Goal: Transaction & Acquisition: Download file/media

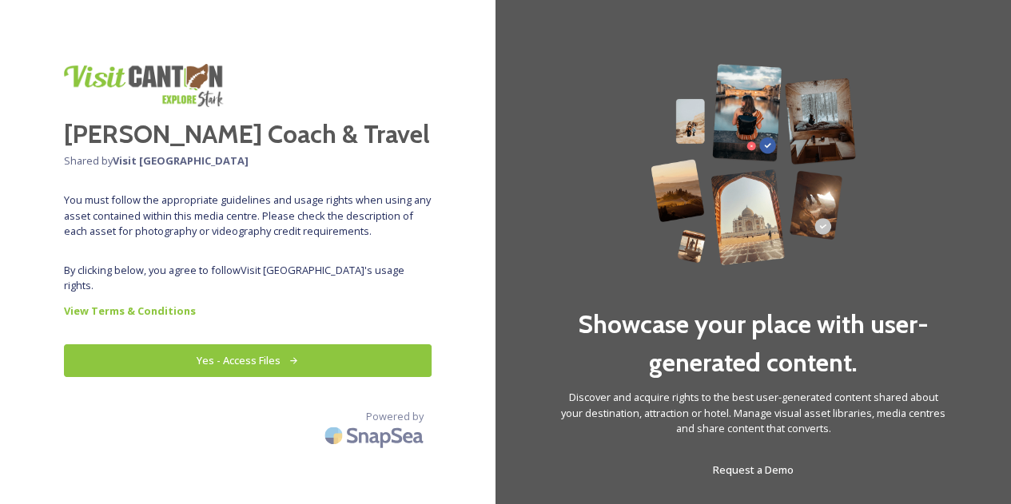
click at [260, 348] on button "Yes - Access Files" at bounding box center [248, 360] width 368 height 33
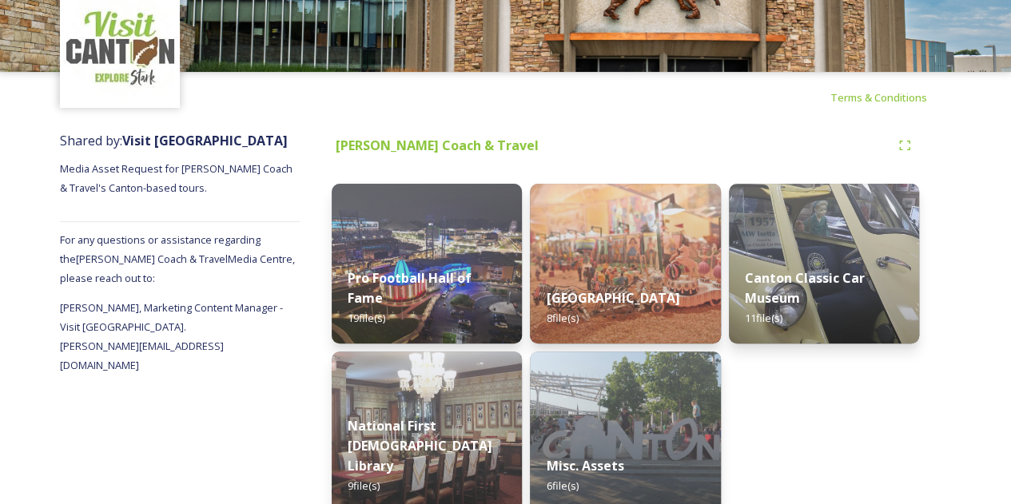
scroll to position [63, 0]
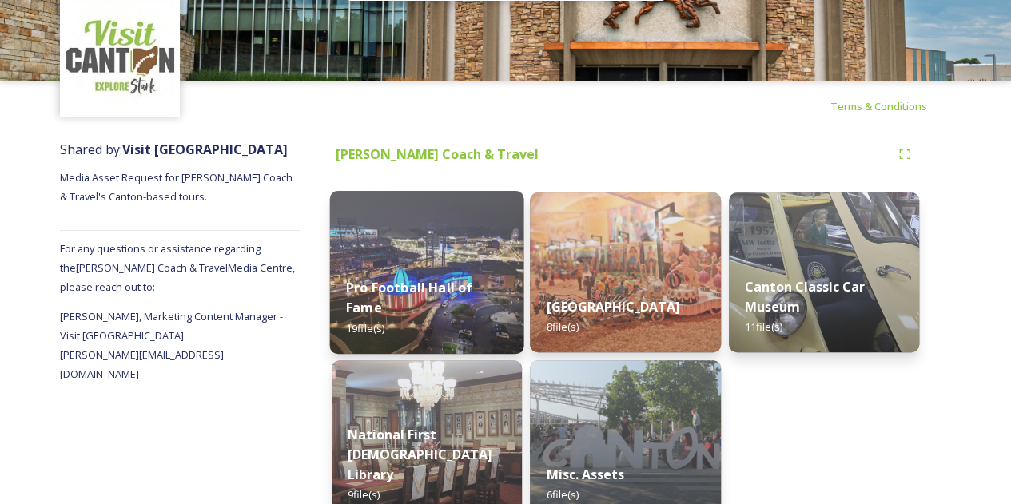
click at [428, 266] on div "Pro Football Hall of Fame 19 file(s)" at bounding box center [427, 307] width 194 height 93
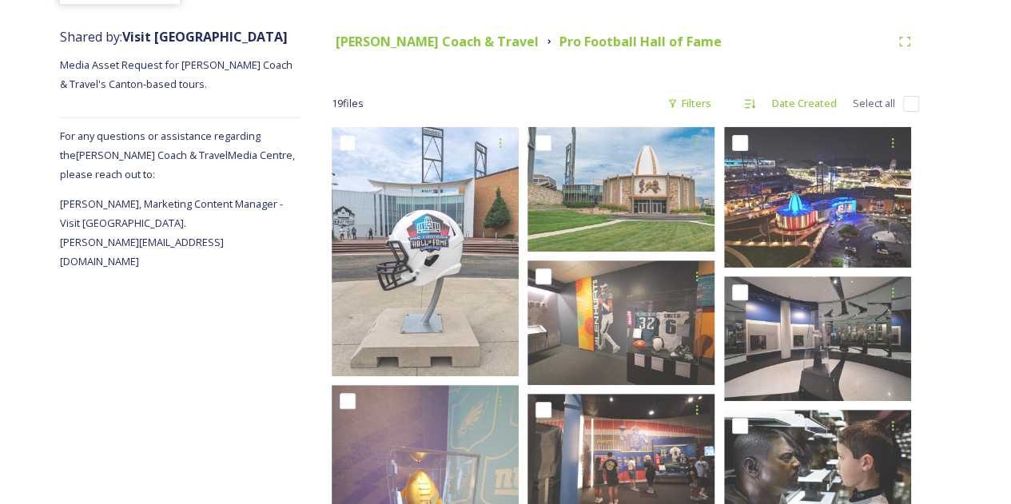
scroll to position [165, 0]
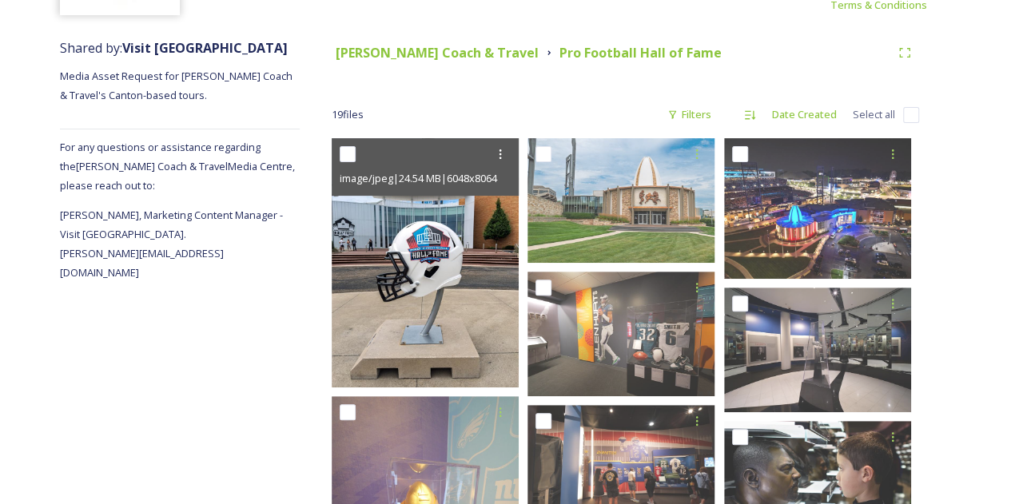
click at [348, 153] on input "checkbox" at bounding box center [348, 154] width 16 height 16
checkbox input "true"
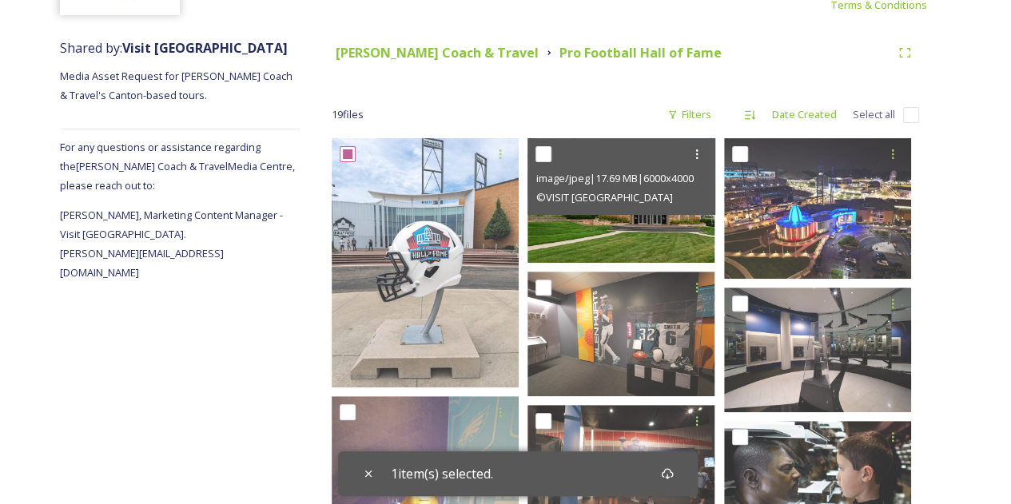
click at [551, 154] on input "checkbox" at bounding box center [543, 154] width 16 height 16
checkbox input "true"
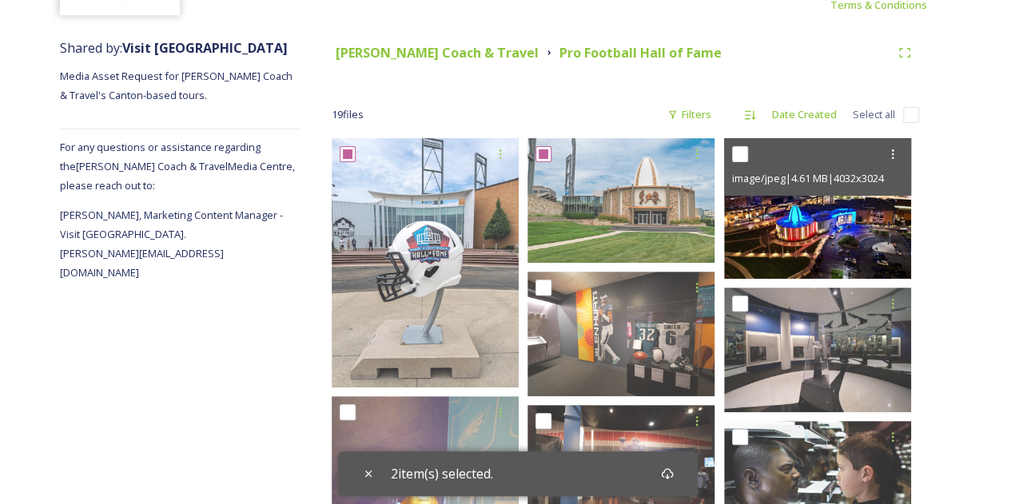
click at [739, 159] on input "checkbox" at bounding box center [740, 154] width 16 height 16
checkbox input "true"
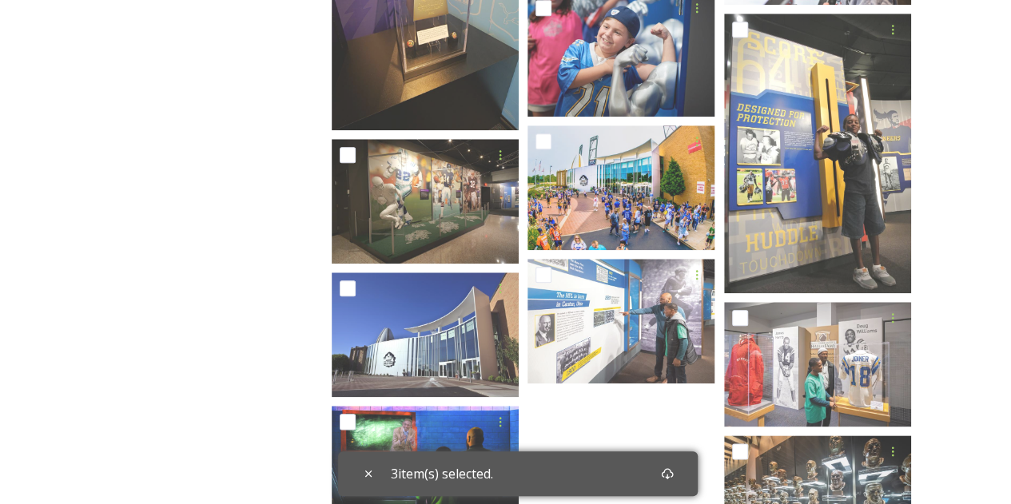
scroll to position [717, 0]
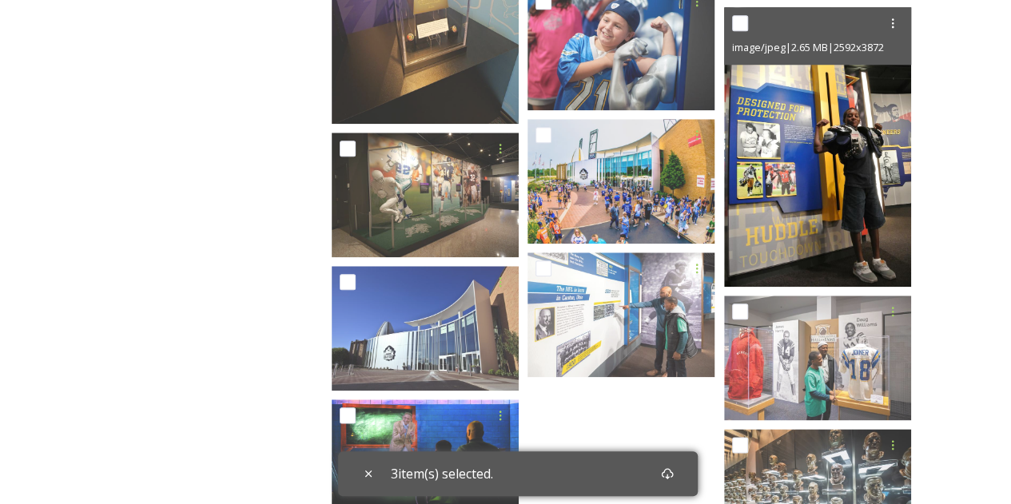
click at [730, 22] on div "image/jpeg | 2.65 MB | 2592 x 3872" at bounding box center [817, 36] width 187 height 58
click at [738, 26] on input "checkbox" at bounding box center [740, 23] width 16 height 16
checkbox input "true"
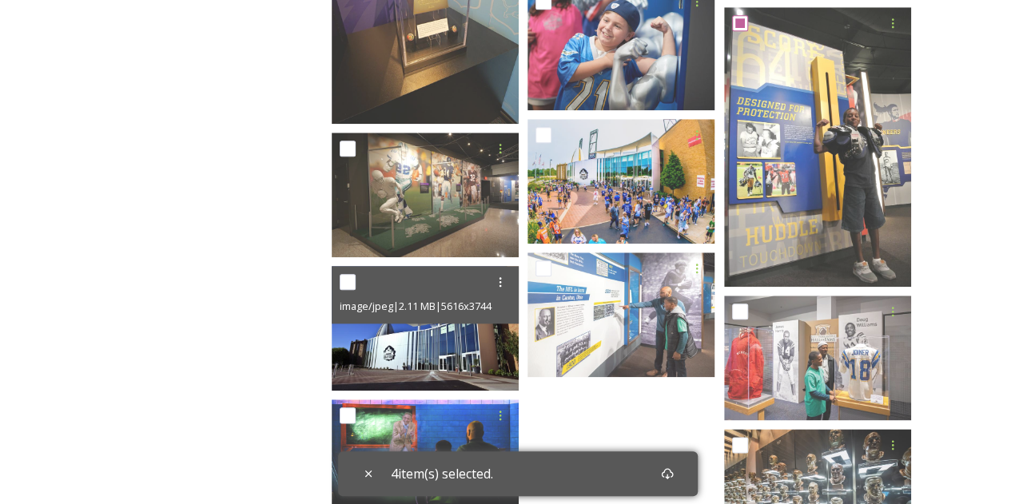
click at [382, 332] on img at bounding box center [425, 328] width 187 height 125
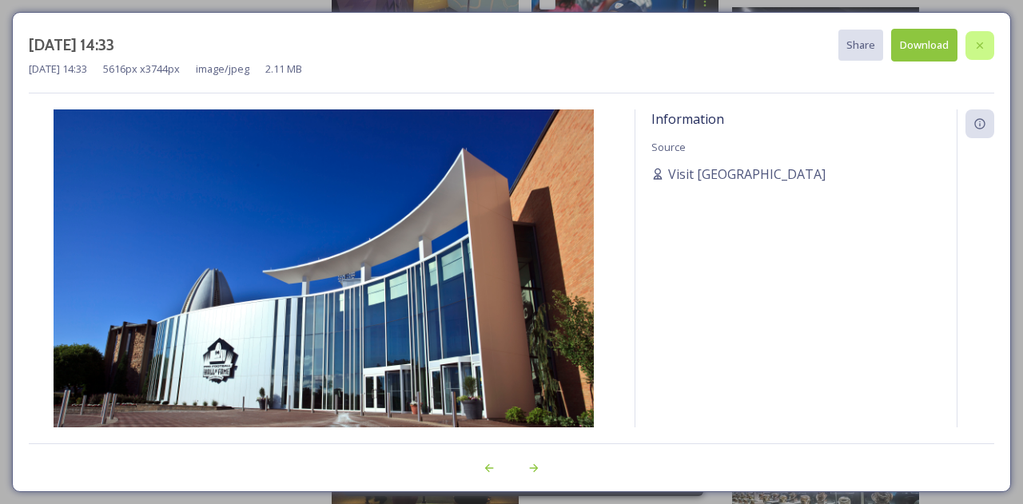
click at [977, 40] on icon at bounding box center [979, 45] width 13 height 13
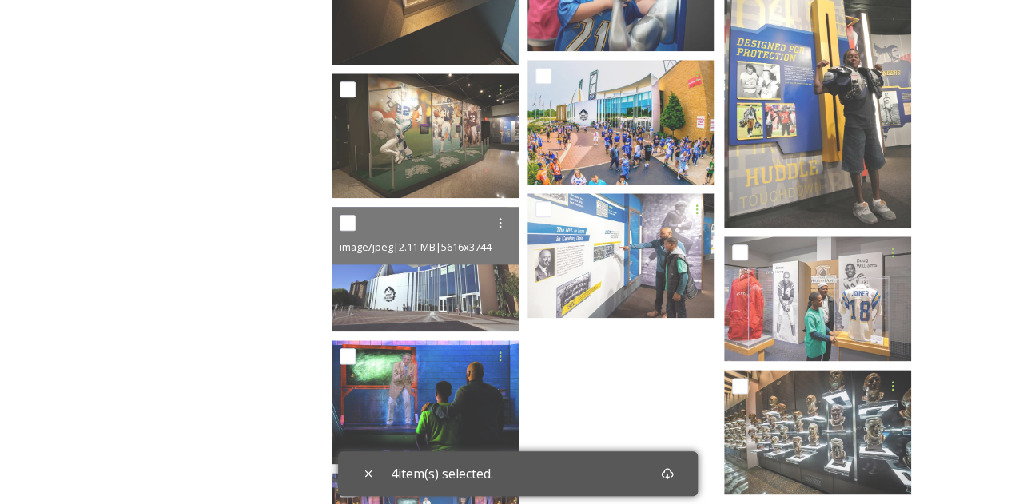
scroll to position [788, 0]
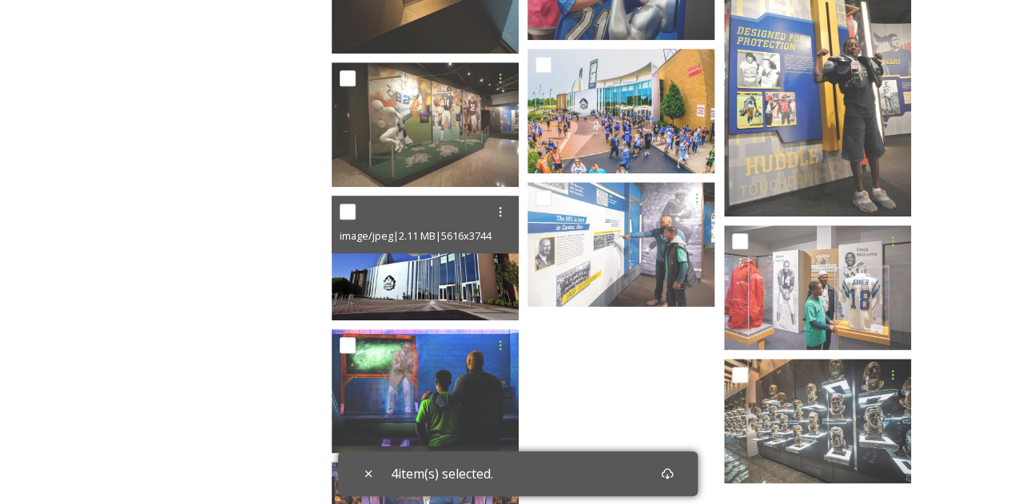
click at [346, 212] on input "checkbox" at bounding box center [348, 212] width 16 height 16
checkbox input "true"
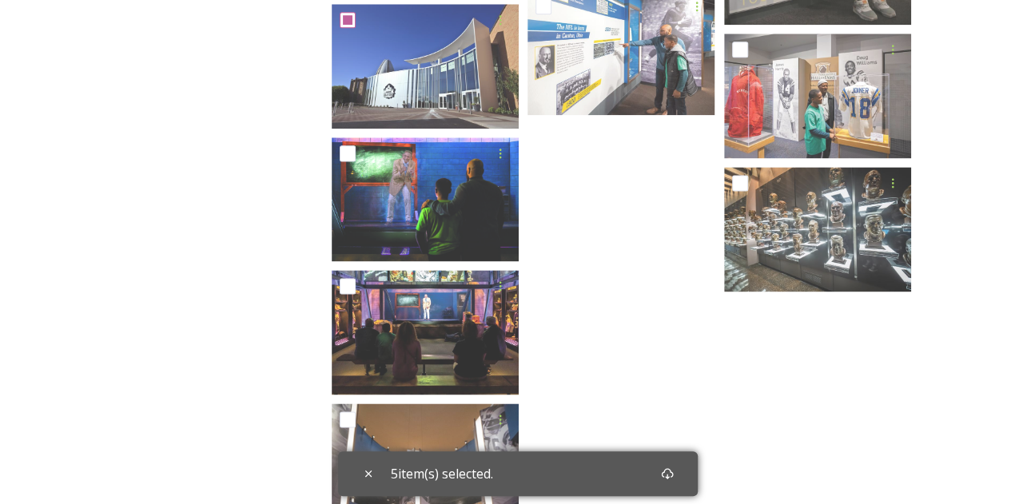
scroll to position [999, 0]
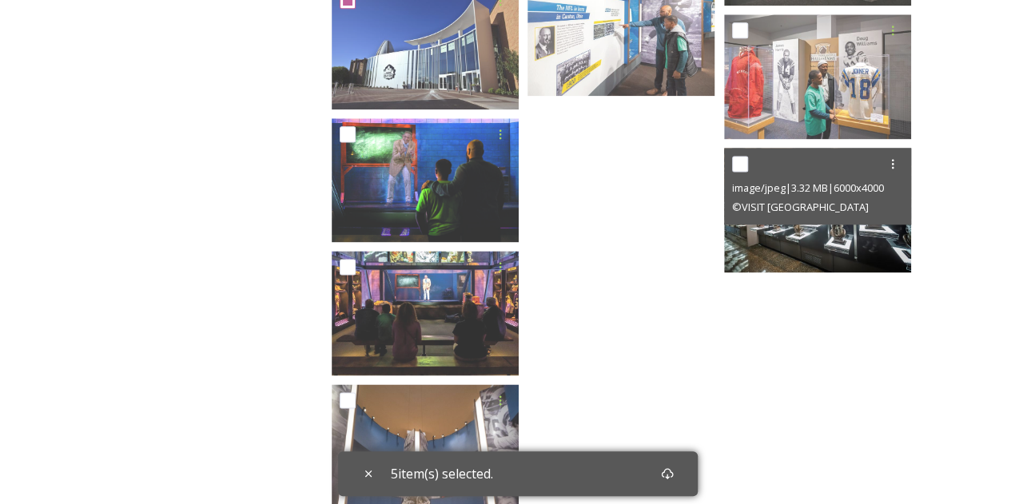
click at [741, 167] on input "checkbox" at bounding box center [740, 164] width 16 height 16
checkbox input "true"
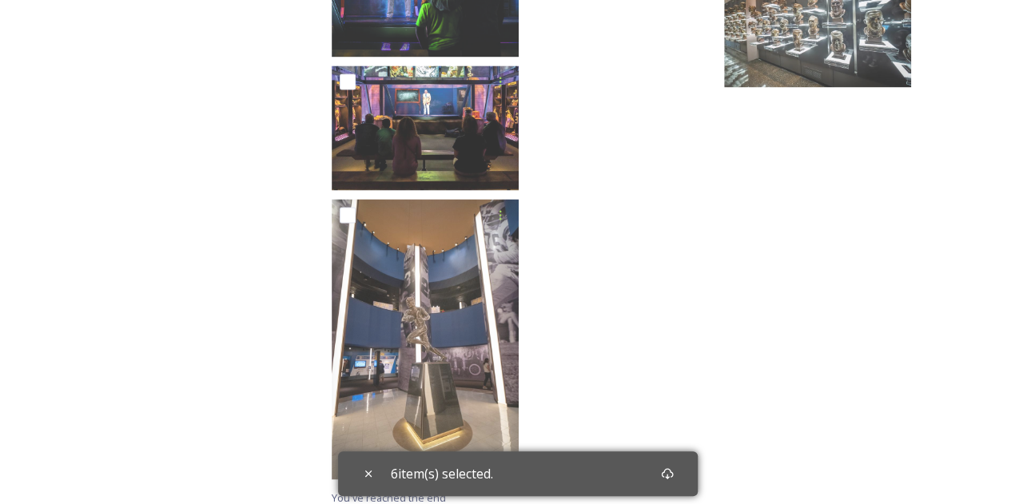
scroll to position [1194, 0]
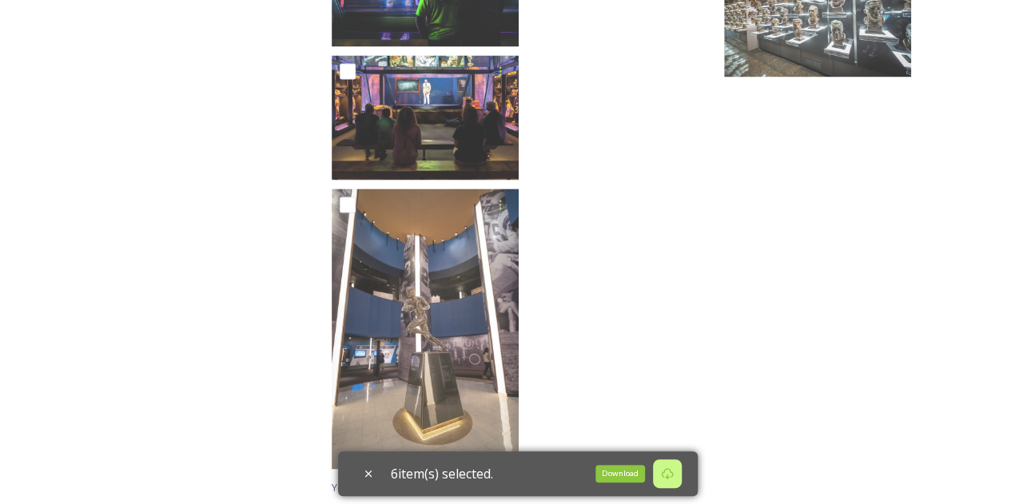
click at [669, 471] on icon at bounding box center [667, 473] width 12 height 11
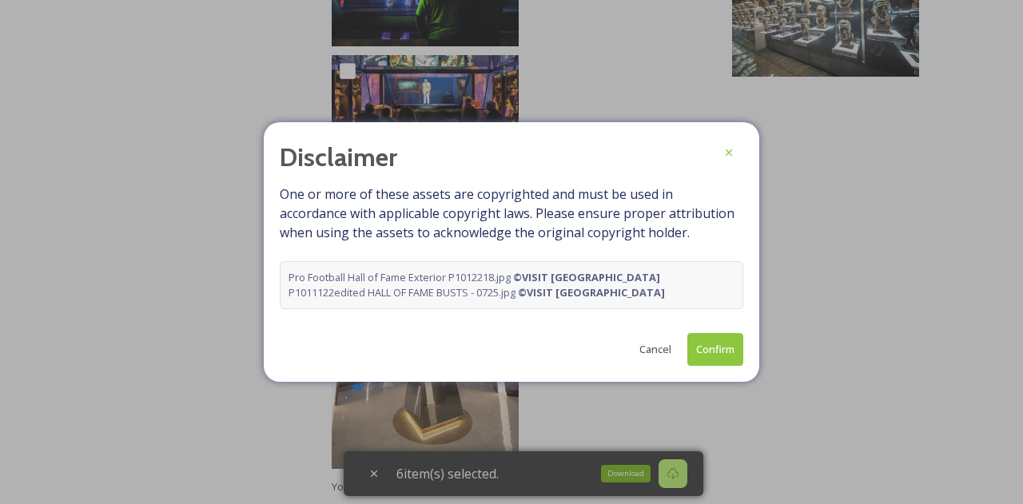
click at [729, 353] on button "Confirm" at bounding box center [715, 349] width 56 height 33
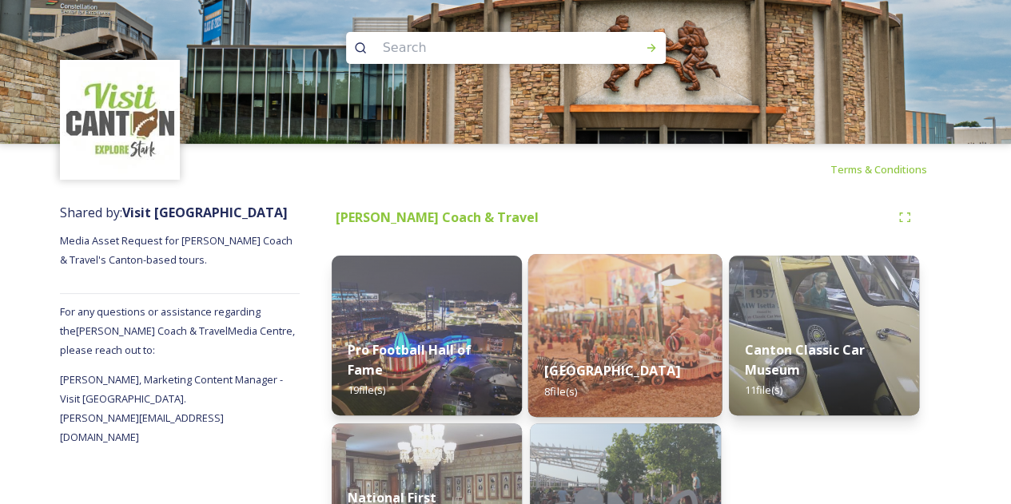
click at [606, 296] on img at bounding box center [625, 335] width 194 height 163
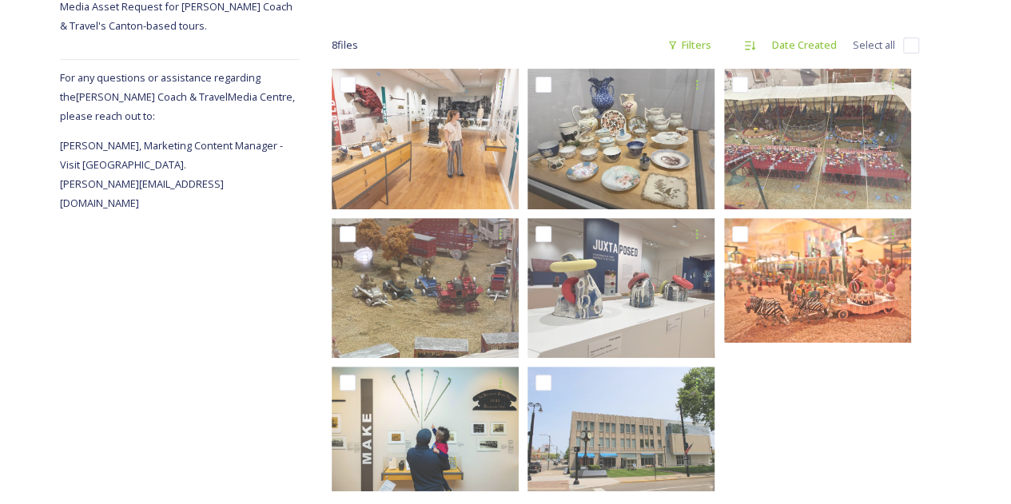
scroll to position [236, 0]
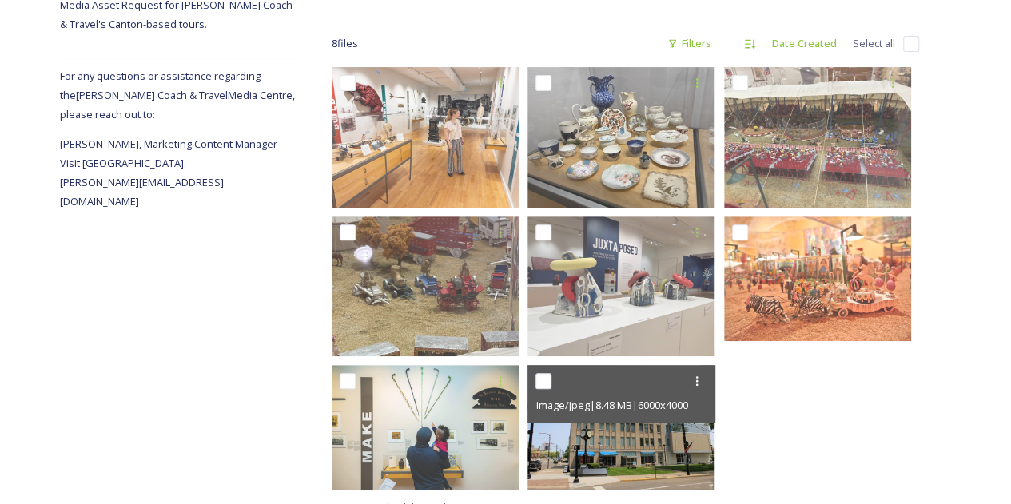
click at [546, 380] on input "checkbox" at bounding box center [543, 381] width 16 height 16
checkbox input "true"
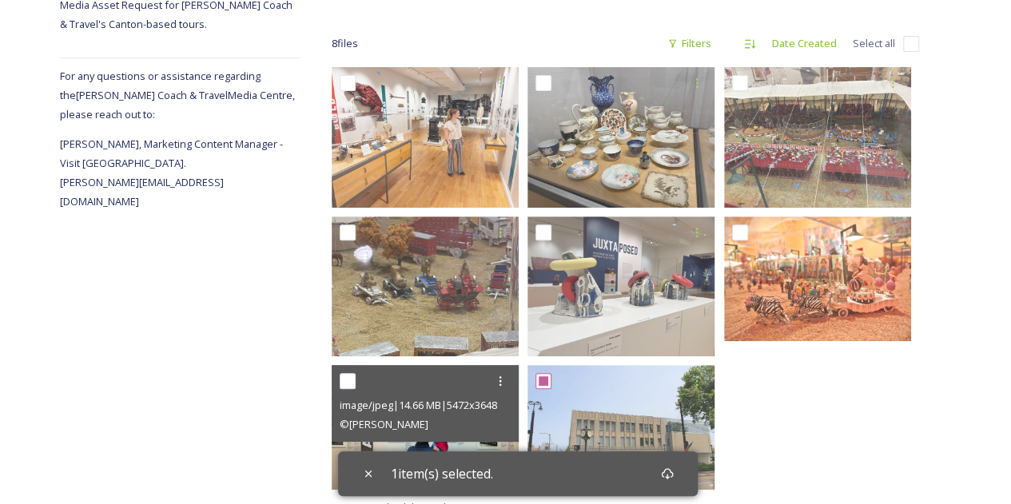
click at [350, 384] on input "checkbox" at bounding box center [348, 381] width 16 height 16
checkbox input "true"
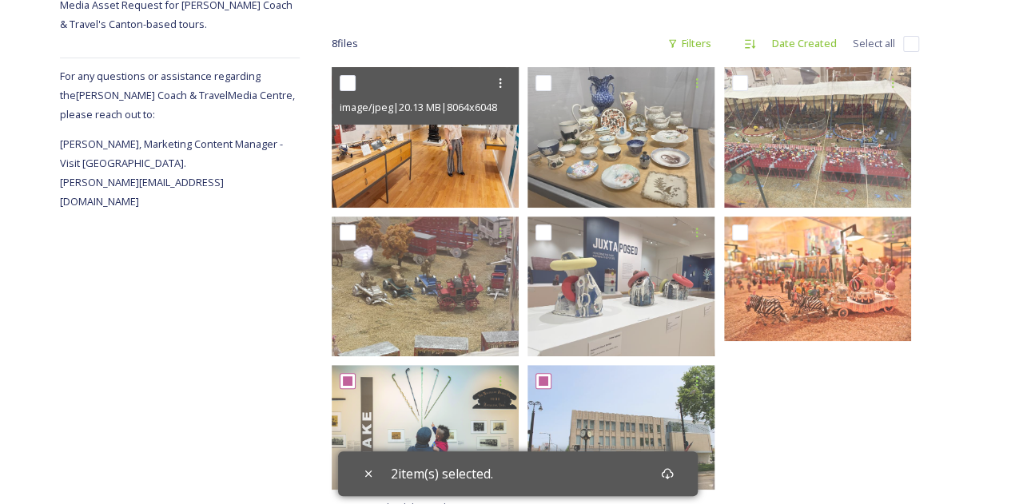
click at [350, 86] on input "checkbox" at bounding box center [348, 83] width 16 height 16
checkbox input "true"
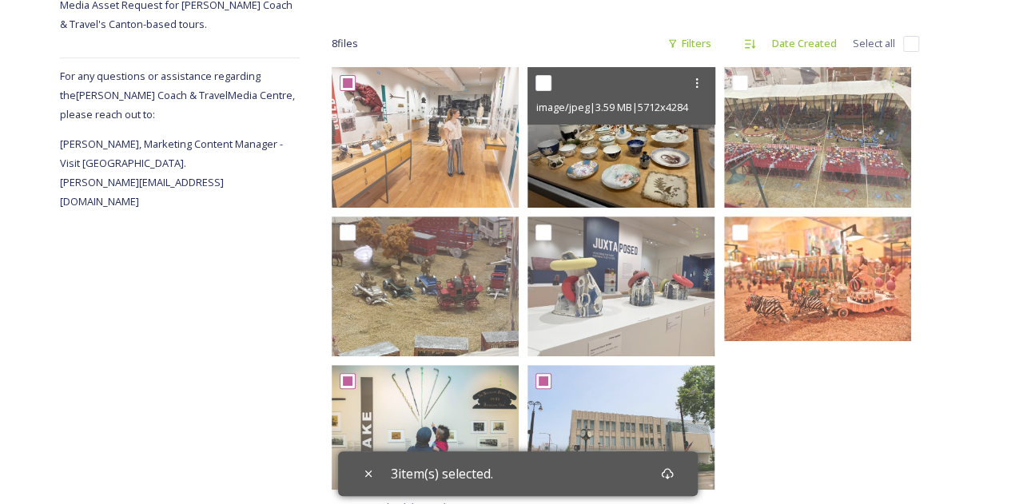
click at [539, 84] on input "checkbox" at bounding box center [543, 83] width 16 height 16
checkbox input "true"
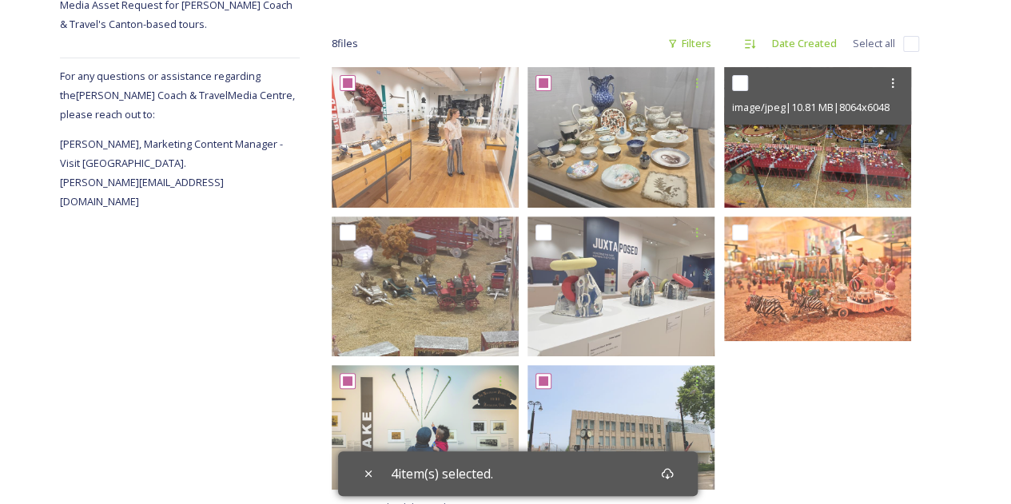
click at [745, 85] on input "checkbox" at bounding box center [740, 83] width 16 height 16
checkbox input "true"
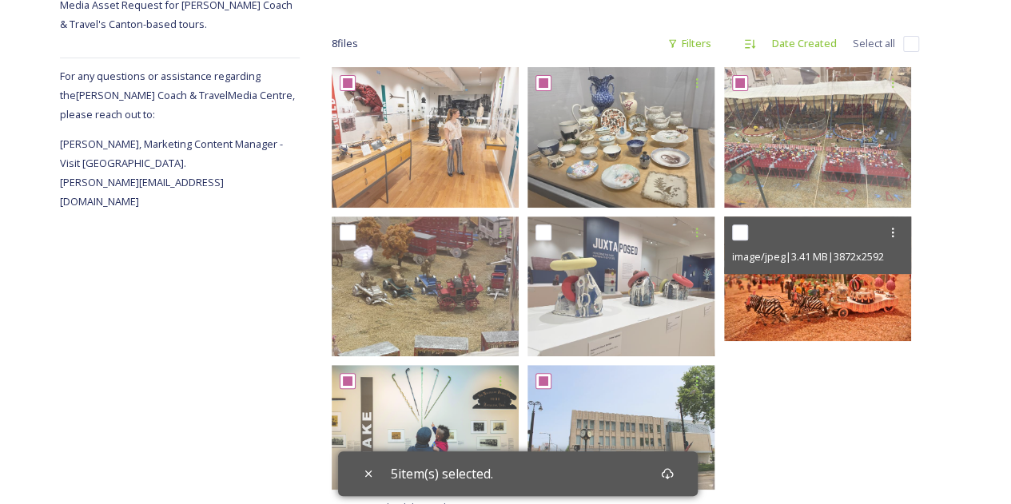
click at [745, 232] on input "checkbox" at bounding box center [740, 232] width 16 height 16
checkbox input "true"
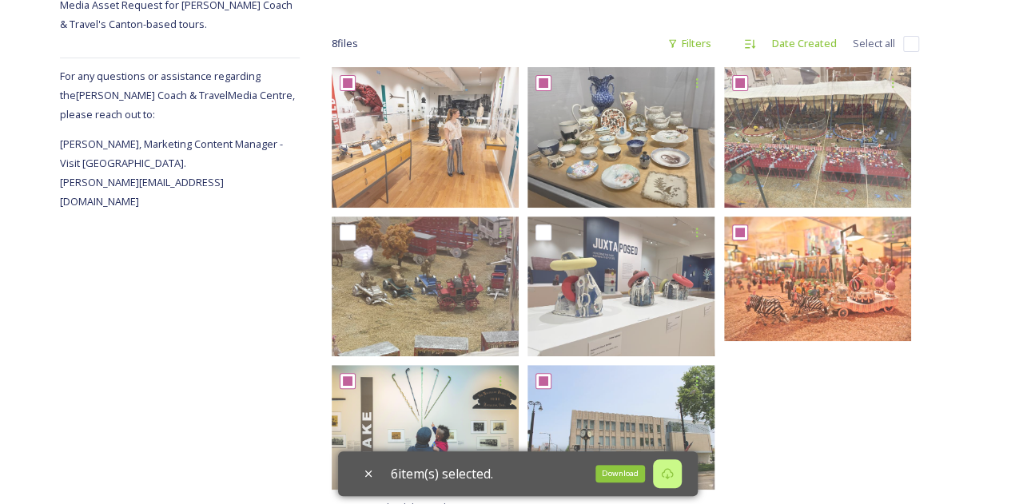
click at [669, 471] on icon at bounding box center [667, 473] width 12 height 11
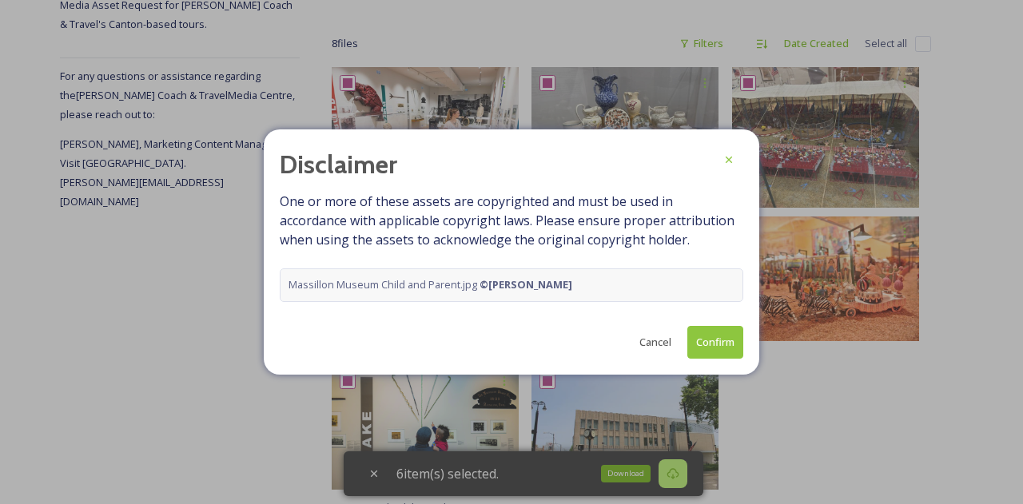
click at [654, 338] on button "Cancel" at bounding box center [655, 342] width 48 height 31
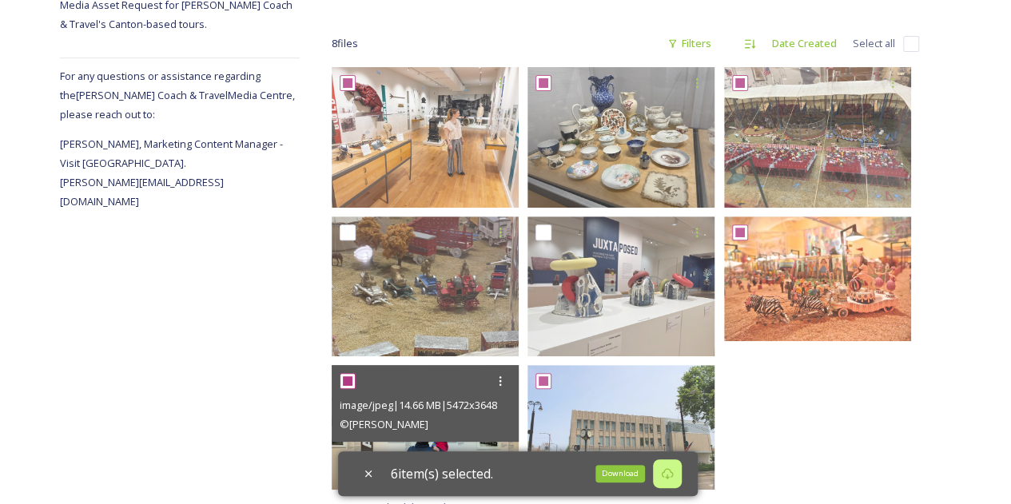
click at [347, 385] on input "checkbox" at bounding box center [348, 381] width 16 height 16
checkbox input "false"
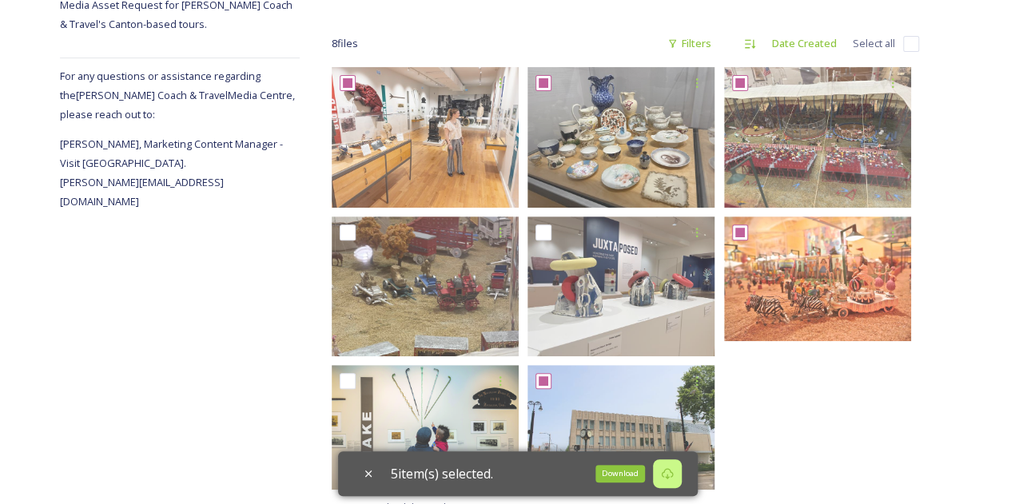
click at [622, 473] on div "Download" at bounding box center [620, 474] width 50 height 18
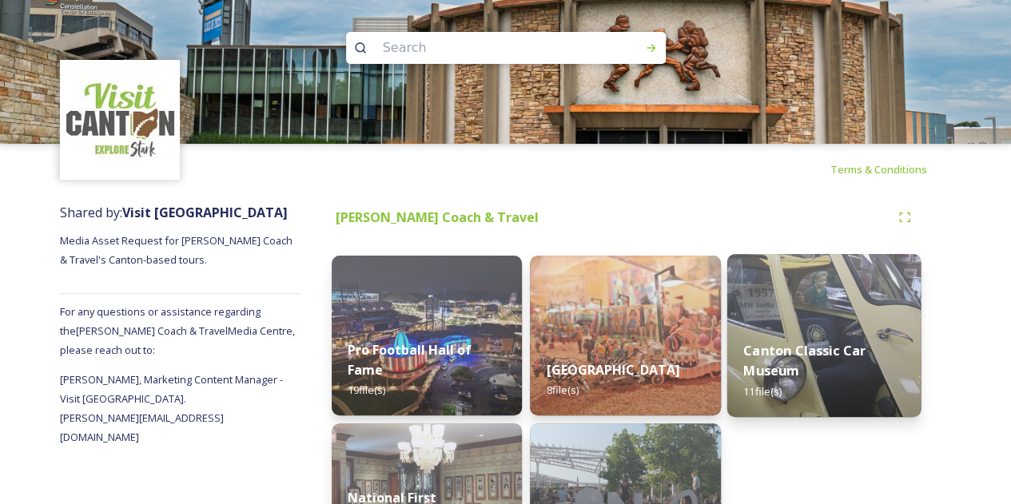
click at [807, 322] on img at bounding box center [823, 335] width 194 height 163
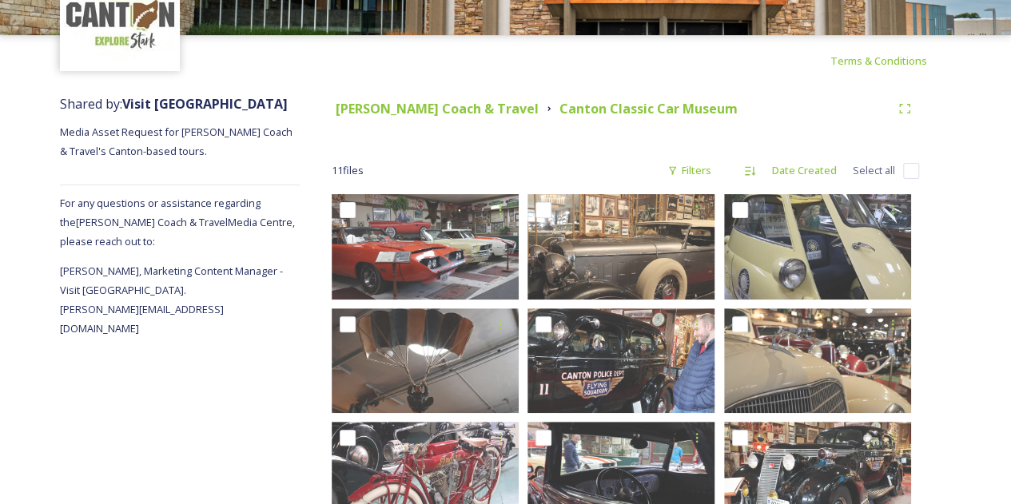
scroll to position [107, 0]
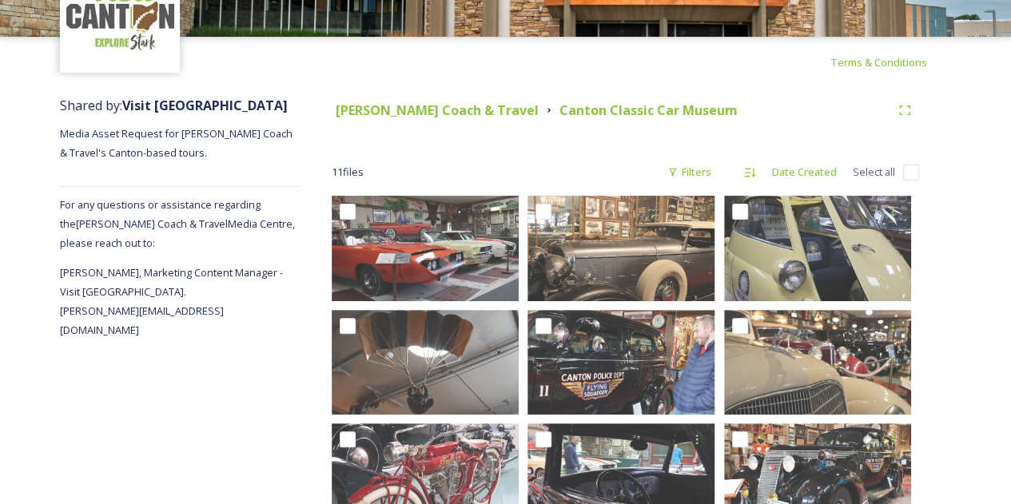
click at [910, 161] on div "11 file s Filters Date Created Select all" at bounding box center [625, 172] width 587 height 31
click at [911, 171] on input "checkbox" at bounding box center [911, 173] width 16 height 16
checkbox input "true"
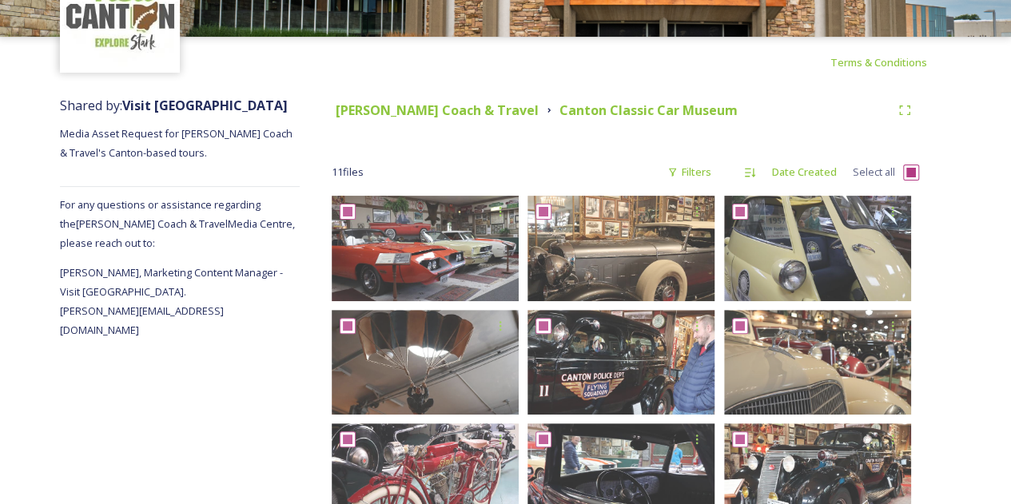
checkbox input "true"
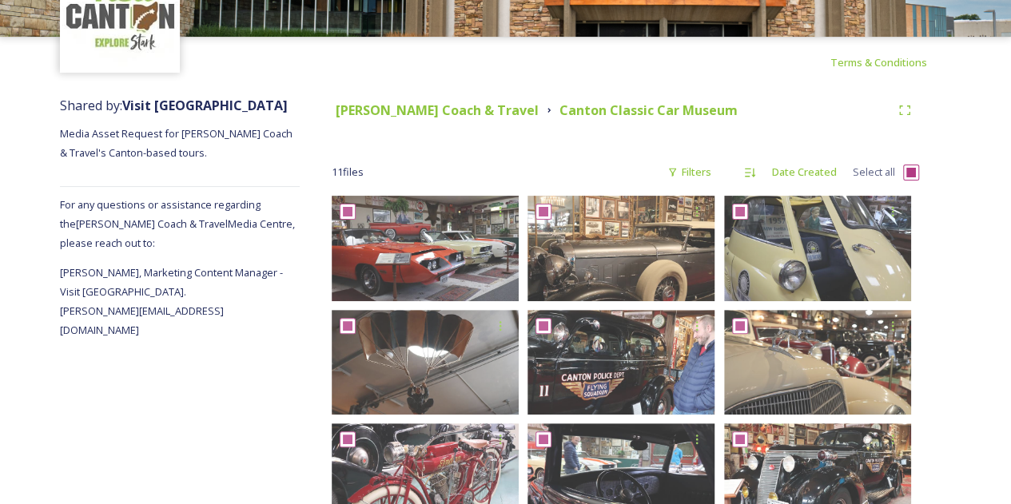
checkbox input "true"
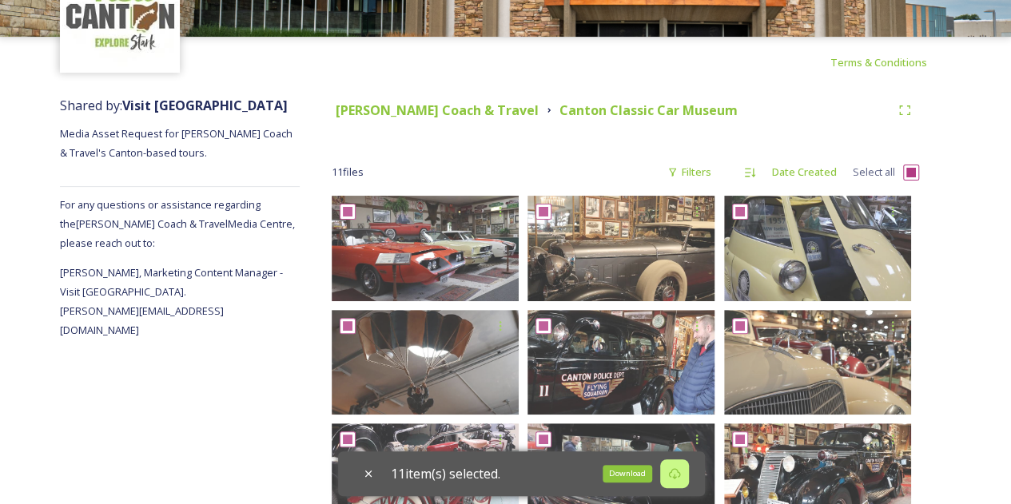
click at [679, 477] on icon at bounding box center [674, 473] width 12 height 11
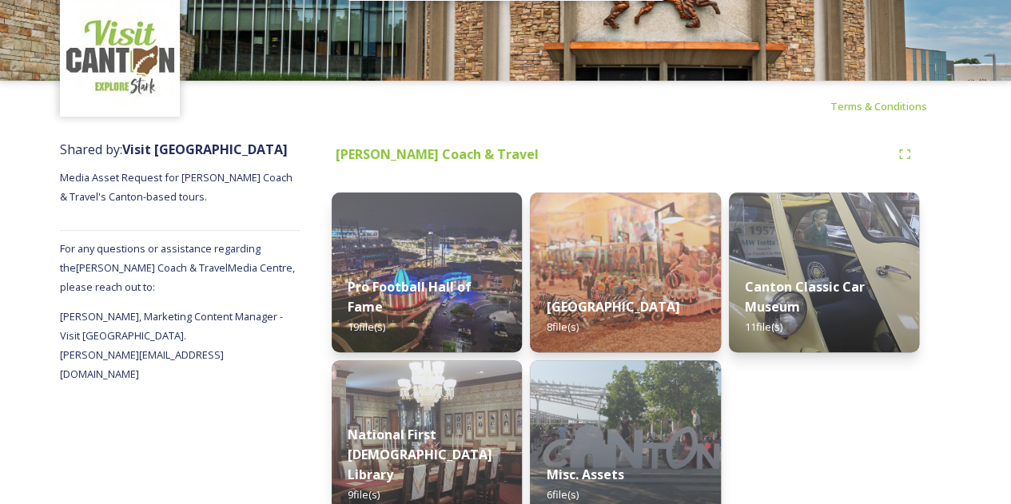
scroll to position [94, 0]
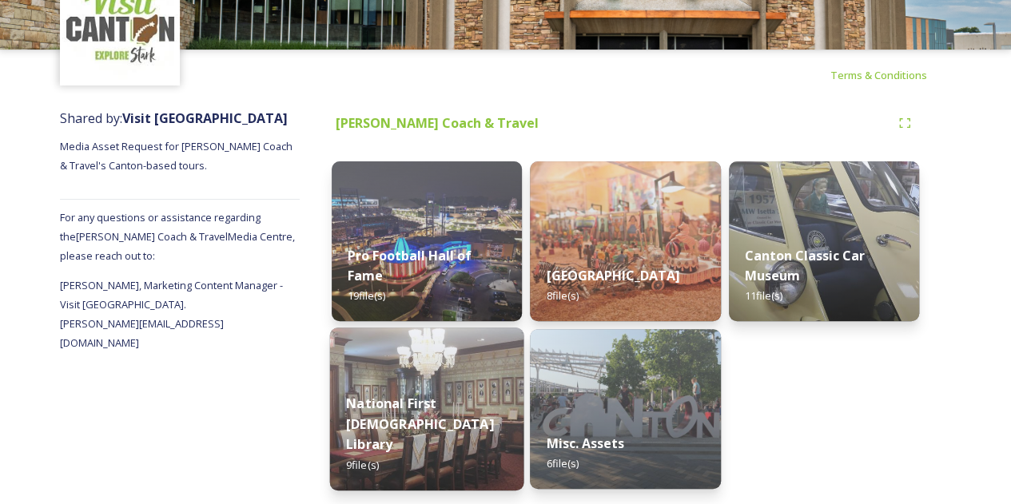
click at [409, 386] on img at bounding box center [427, 409] width 194 height 163
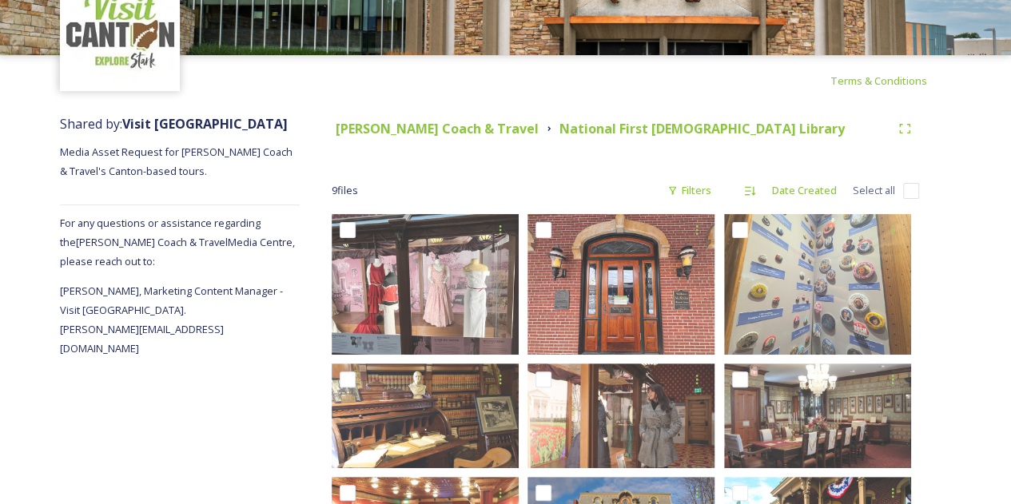
scroll to position [88, 0]
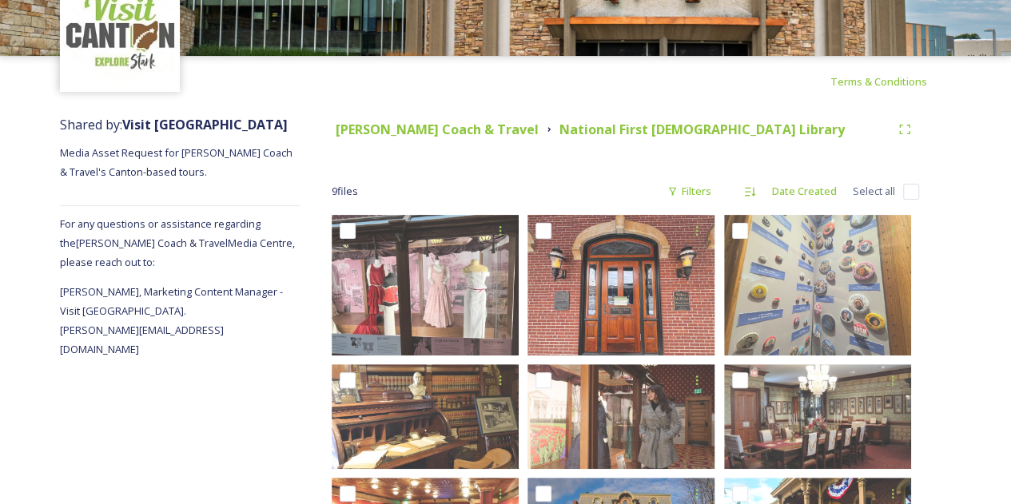
click at [911, 196] on input "checkbox" at bounding box center [911, 192] width 16 height 16
checkbox input "true"
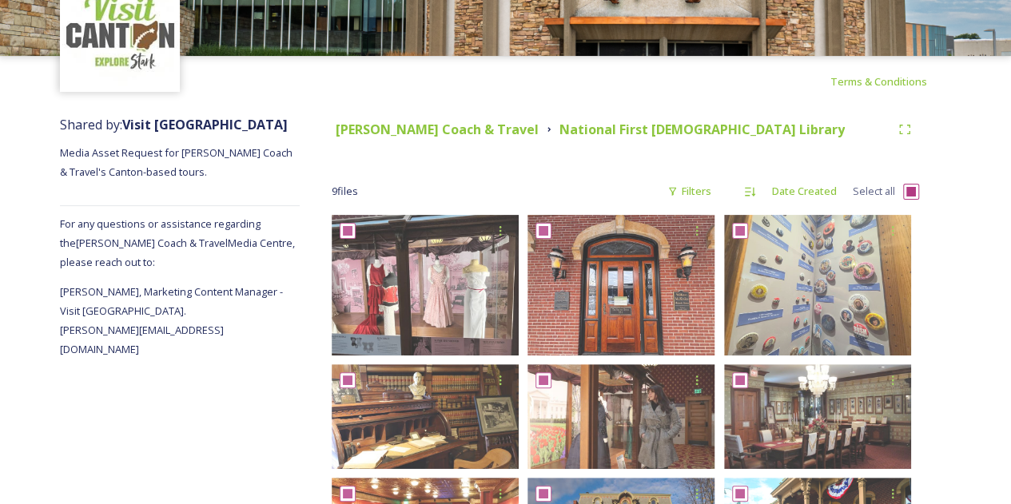
checkbox input "true"
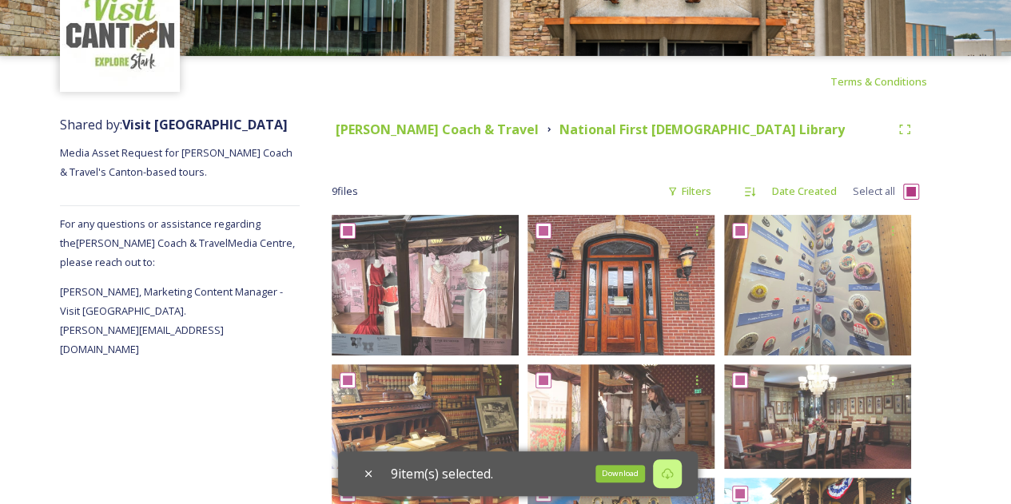
click at [673, 472] on icon at bounding box center [667, 473] width 13 height 13
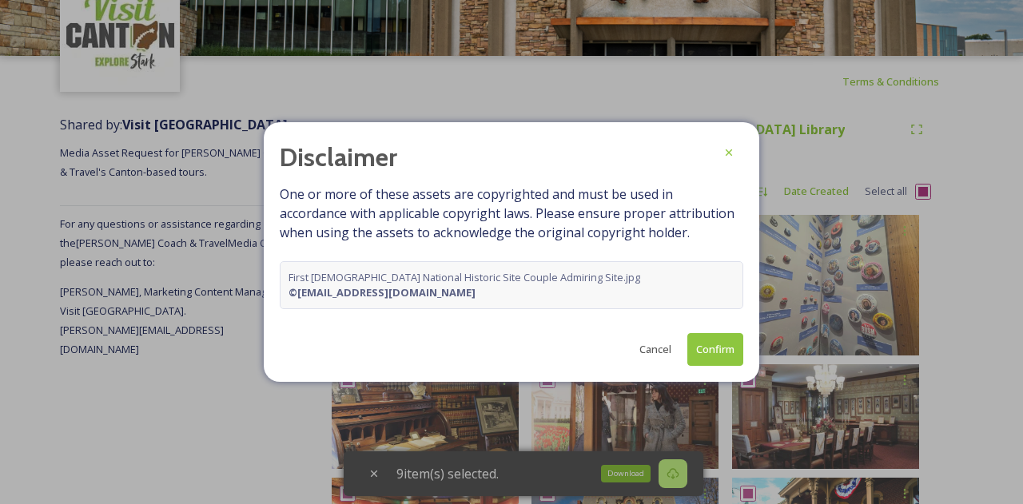
click at [663, 334] on button "Cancel" at bounding box center [655, 349] width 48 height 31
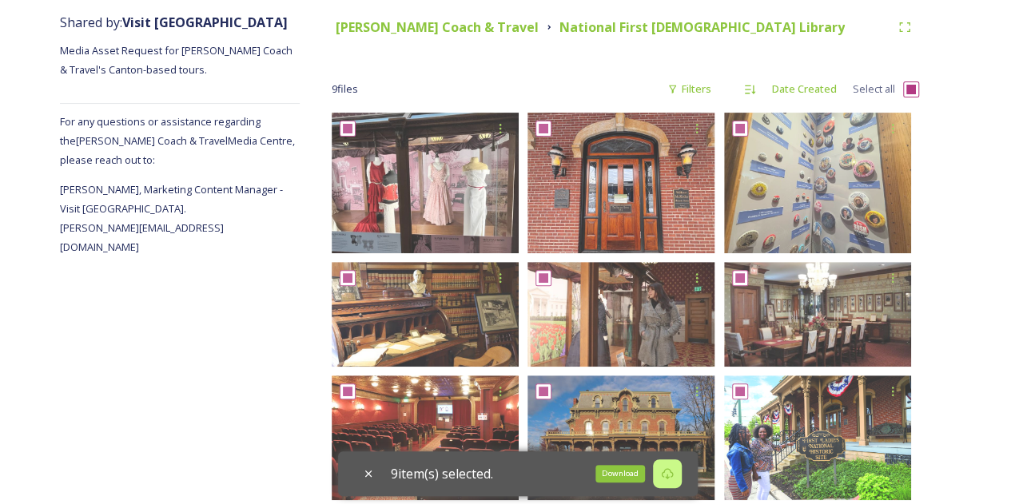
scroll to position [221, 0]
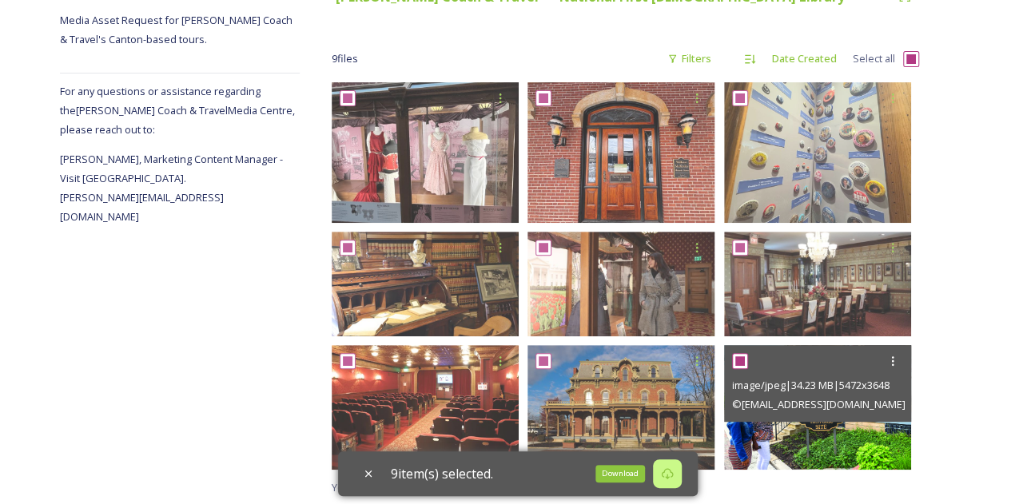
click at [737, 362] on input "checkbox" at bounding box center [740, 361] width 16 height 16
checkbox input "false"
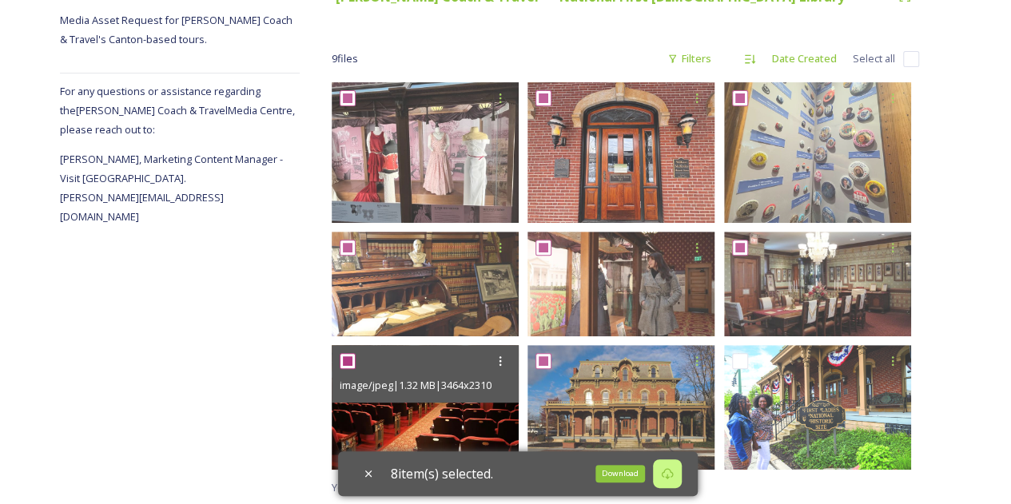
click at [348, 358] on input "checkbox" at bounding box center [348, 361] width 16 height 16
checkbox input "false"
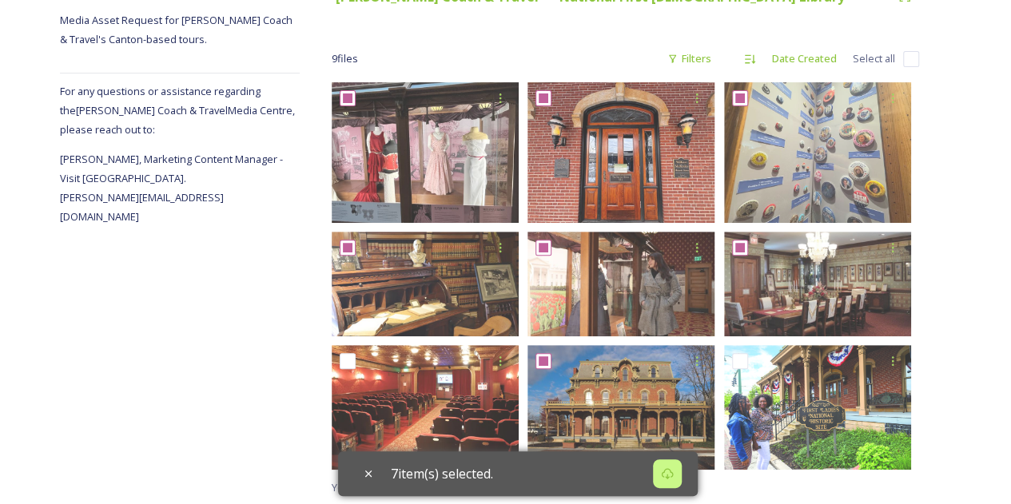
click at [618, 477] on div "7 item(s) selected." at bounding box center [518, 473] width 360 height 45
click at [673, 471] on icon at bounding box center [667, 473] width 13 height 13
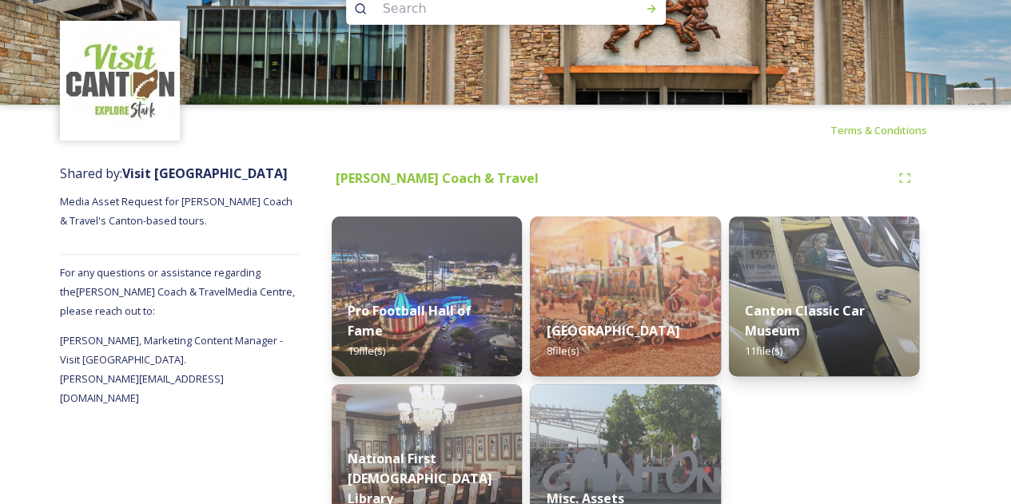
scroll to position [94, 0]
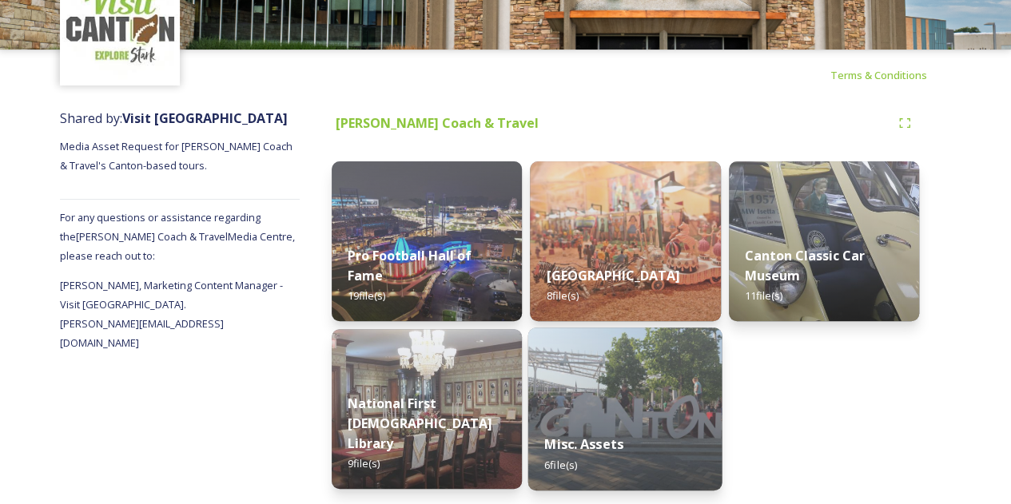
click at [588, 386] on img at bounding box center [625, 409] width 194 height 163
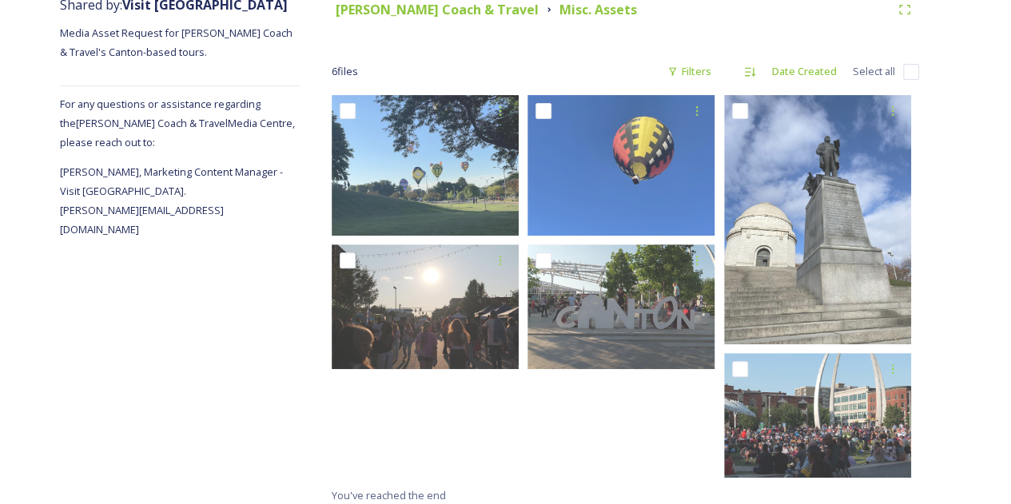
scroll to position [209, 0]
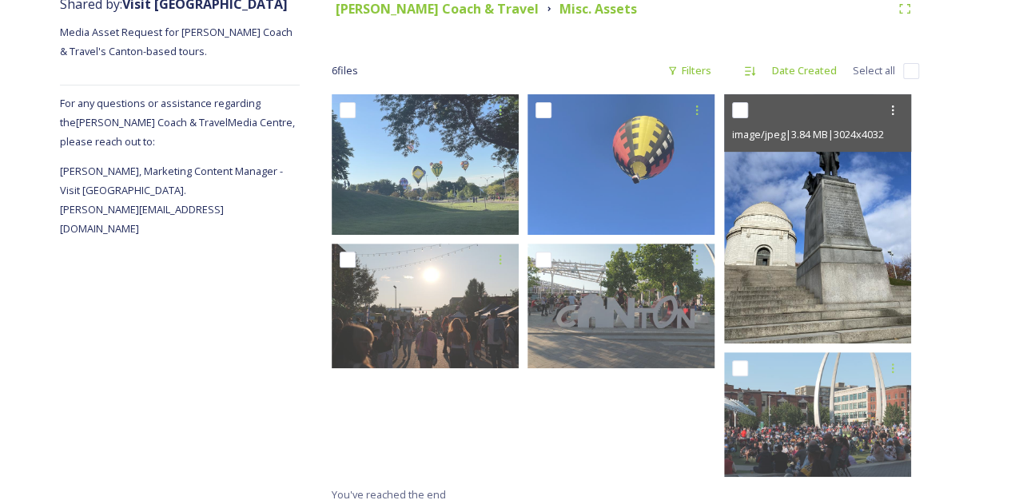
click at [770, 258] on img at bounding box center [817, 218] width 187 height 249
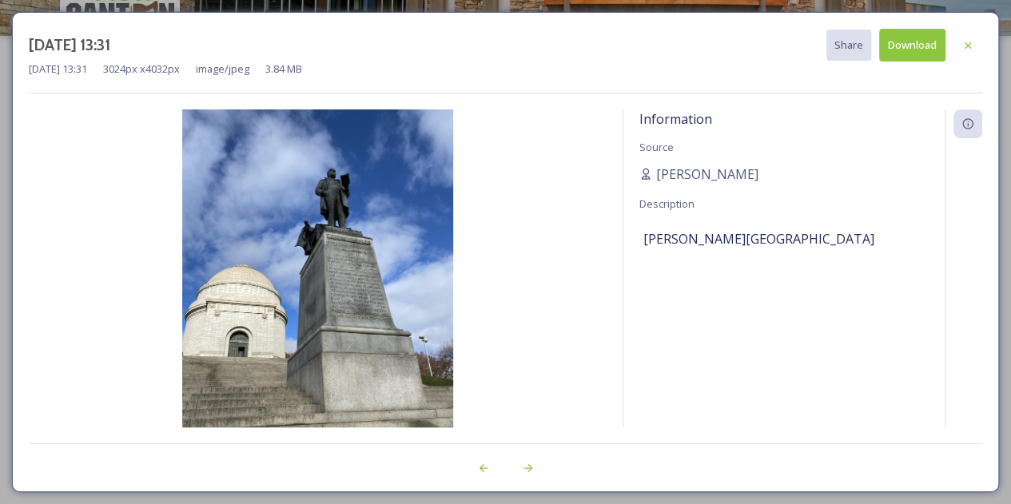
scroll to position [107, 0]
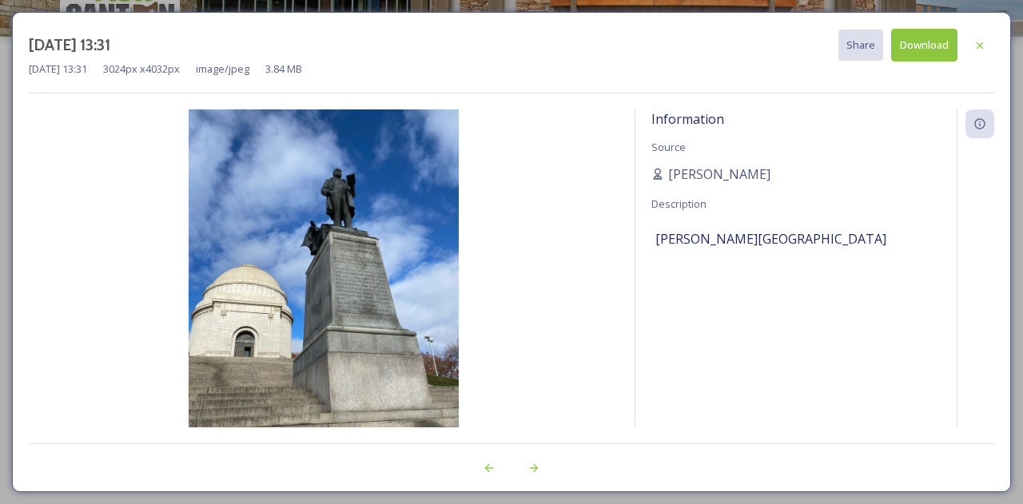
click at [928, 46] on button "Download" at bounding box center [924, 45] width 66 height 33
click at [536, 466] on icon at bounding box center [533, 468] width 13 height 13
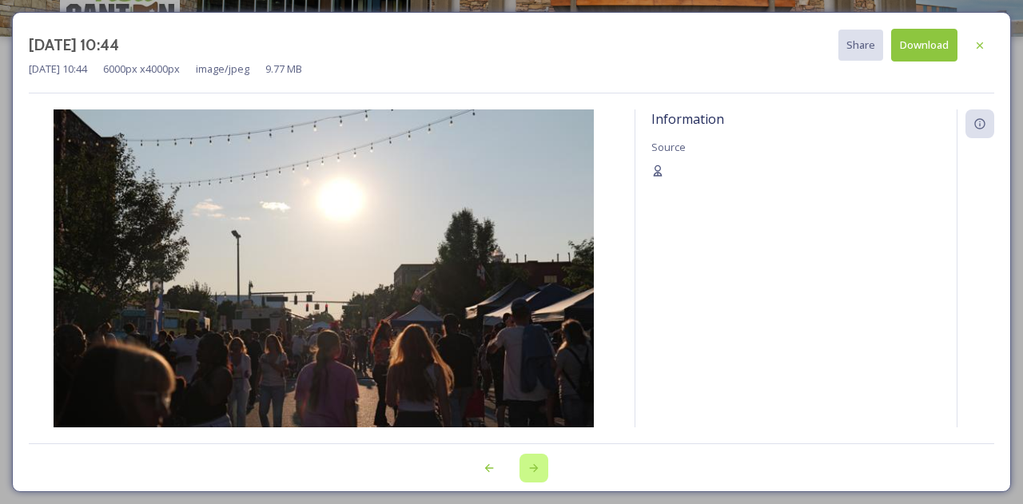
click at [536, 466] on icon at bounding box center [533, 468] width 13 height 13
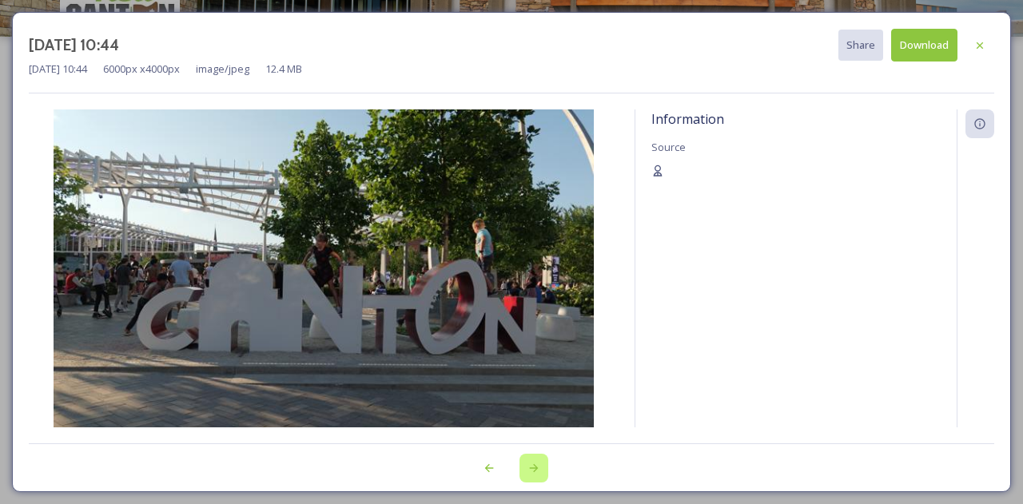
click at [536, 466] on icon at bounding box center [533, 468] width 13 height 13
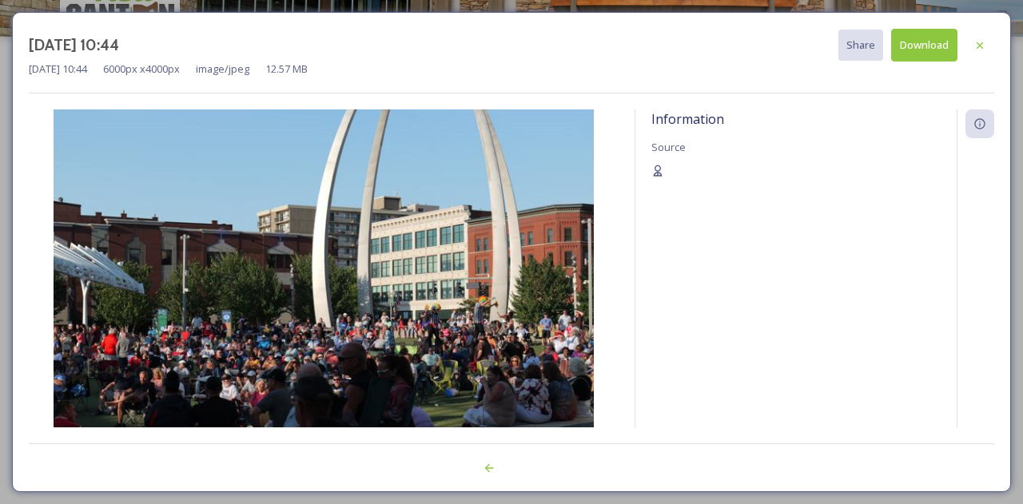
click at [536, 466] on div at bounding box center [511, 459] width 965 height 32
click at [981, 42] on icon at bounding box center [979, 45] width 6 height 6
